Goal: Entertainment & Leisure: Browse casually

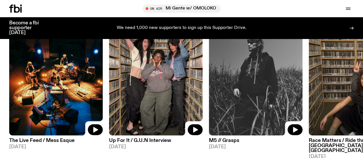
scroll to position [273, 0]
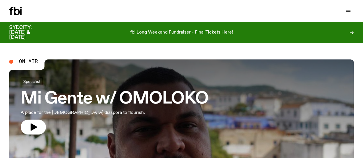
click at [164, 32] on p "fbi Long Weekend Fundraiser - Final Tickets Here!" at bounding box center [181, 32] width 103 height 5
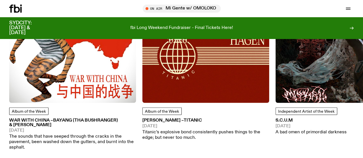
scroll to position [718, 0]
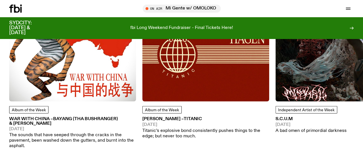
click at [56, 85] on img at bounding box center [72, 38] width 127 height 127
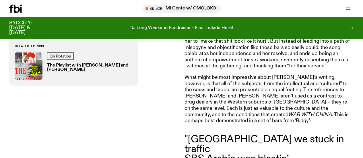
scroll to position [673, 0]
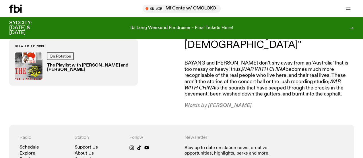
click at [0, 0] on link "Read" at bounding box center [0, 0] width 0 height 0
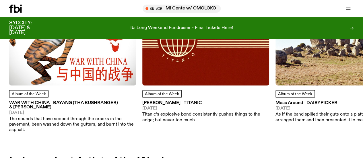
scroll to position [337, 0]
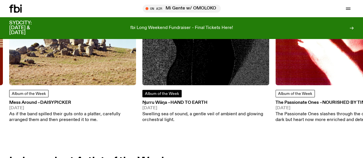
click at [164, 96] on span "Album of the Week" at bounding box center [162, 94] width 34 height 4
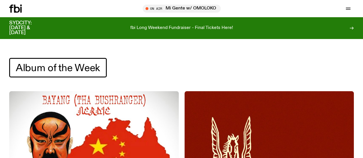
scroll to position [65, 0]
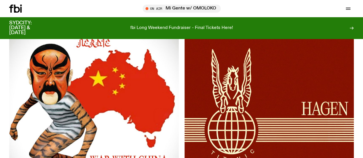
click at [20, 5] on icon at bounding box center [15, 9] width 13 height 8
